Goal: Transaction & Acquisition: Purchase product/service

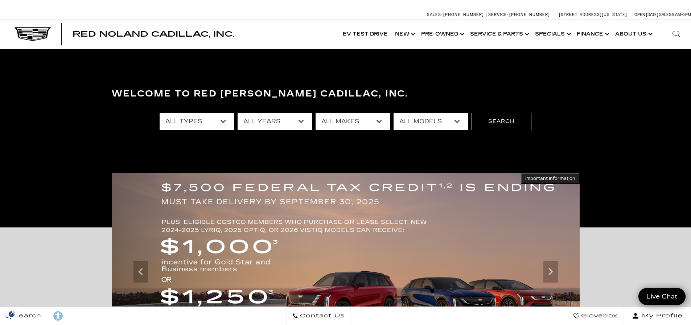
click at [222, 119] on select "All Types New Used Certified Used Demo" at bounding box center [197, 121] width 74 height 17
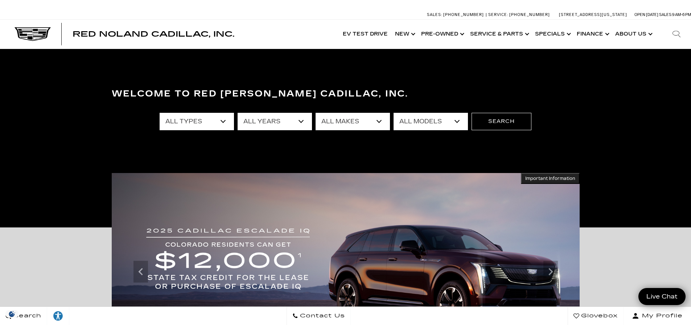
click at [220, 116] on select "All Types New Used Certified Used Demo" at bounding box center [197, 121] width 74 height 17
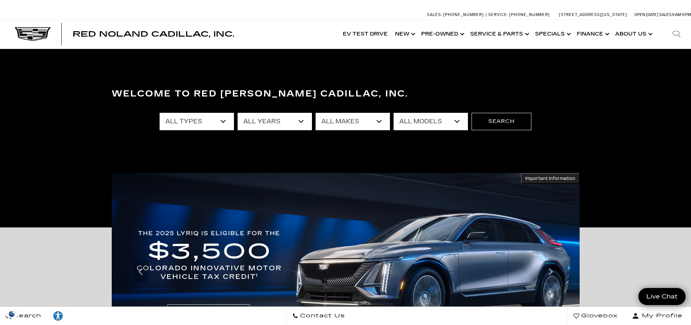
click at [298, 120] on select "All Years 2026 2025 2024 2023 2022 2021 2020 2019 2018 2015 2014 2011 2008" at bounding box center [274, 121] width 74 height 17
click at [377, 120] on select "All Makes Audi BMW Buick Cadillac Chevrolet Ford Honda Jeep Land Rover Lexus Me…" at bounding box center [352, 121] width 74 height 17
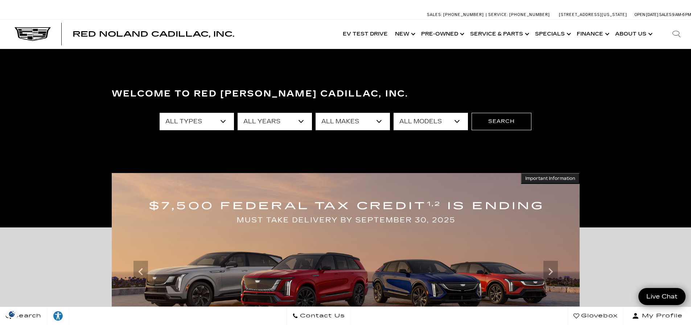
select select "Cadillac"
click at [315, 113] on select "All Makes Audi BMW Buick Cadillac Chevrolet Ford Honda Jeep Land Rover Lexus Me…" at bounding box center [352, 121] width 74 height 17
click at [459, 119] on select "All Models CT4 CT5 CT5-V DTS Escalade Escalade ESV ESCALADE IQ ESCALADE IQL LYR…" at bounding box center [430, 121] width 74 height 17
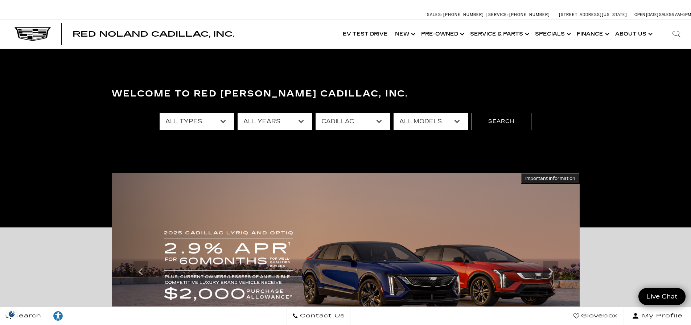
select select "Escalade"
click at [393, 113] on select "All Models CT4 CT5 CT5-V DTS Escalade Escalade ESV ESCALADE IQ ESCALADE IQL LYR…" at bounding box center [430, 121] width 74 height 17
click at [501, 121] on button "Search" at bounding box center [501, 121] width 60 height 17
